Goal: Task Accomplishment & Management: Manage account settings

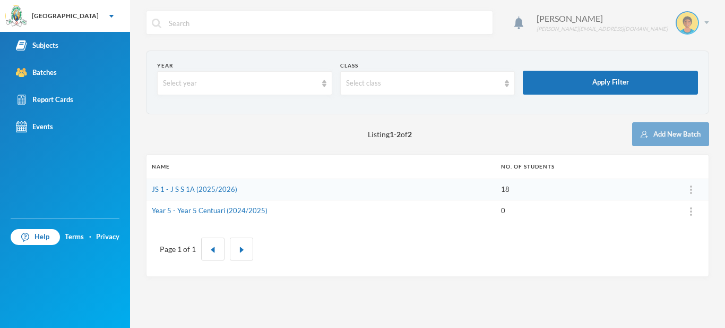
click at [693, 30] on img at bounding box center [687, 22] width 21 height 21
click at [692, 78] on button "Logout" at bounding box center [680, 78] width 48 height 16
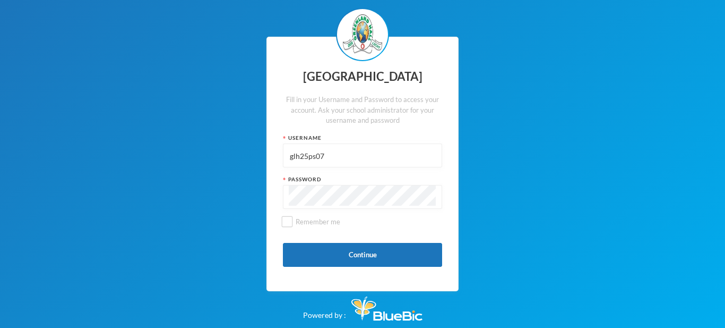
click at [375, 160] on input "glh25ps07" at bounding box center [363, 156] width 148 height 24
type input "g"
click at [265, 191] on div "Greenland Hall Fill in your Username and Password to access your account. Ask y…" at bounding box center [362, 164] width 725 height 328
click at [351, 160] on input "text" at bounding box center [363, 156] width 148 height 24
type input "glhp234"
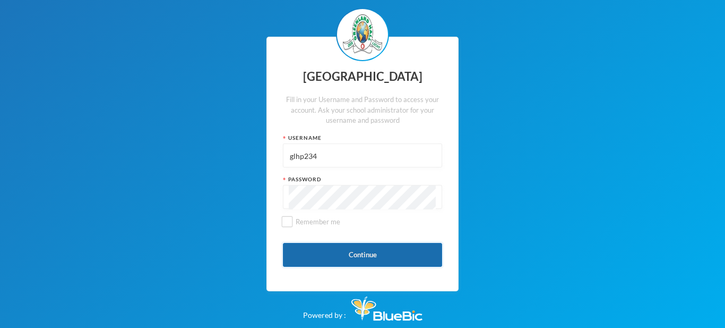
click at [346, 262] on button "Continue" at bounding box center [362, 255] width 159 height 24
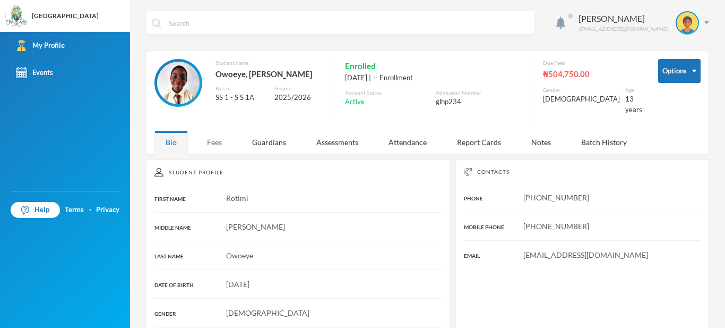
click at [226, 138] on div "Fees" at bounding box center [214, 142] width 37 height 23
